Goal: Information Seeking & Learning: Learn about a topic

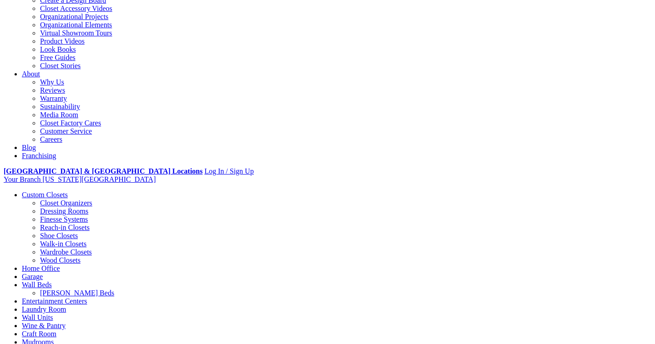
scroll to position [190, 0]
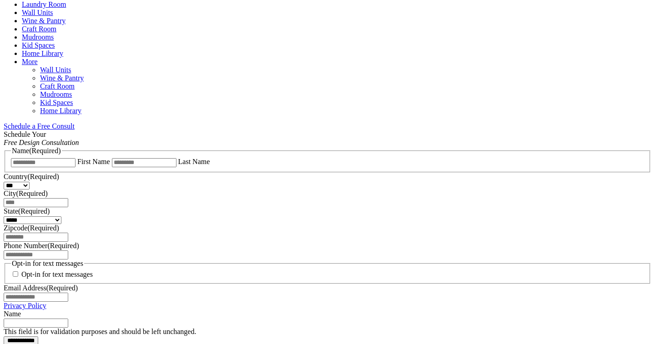
scroll to position [491, 0]
